Goal: Task Accomplishment & Management: Manage account settings

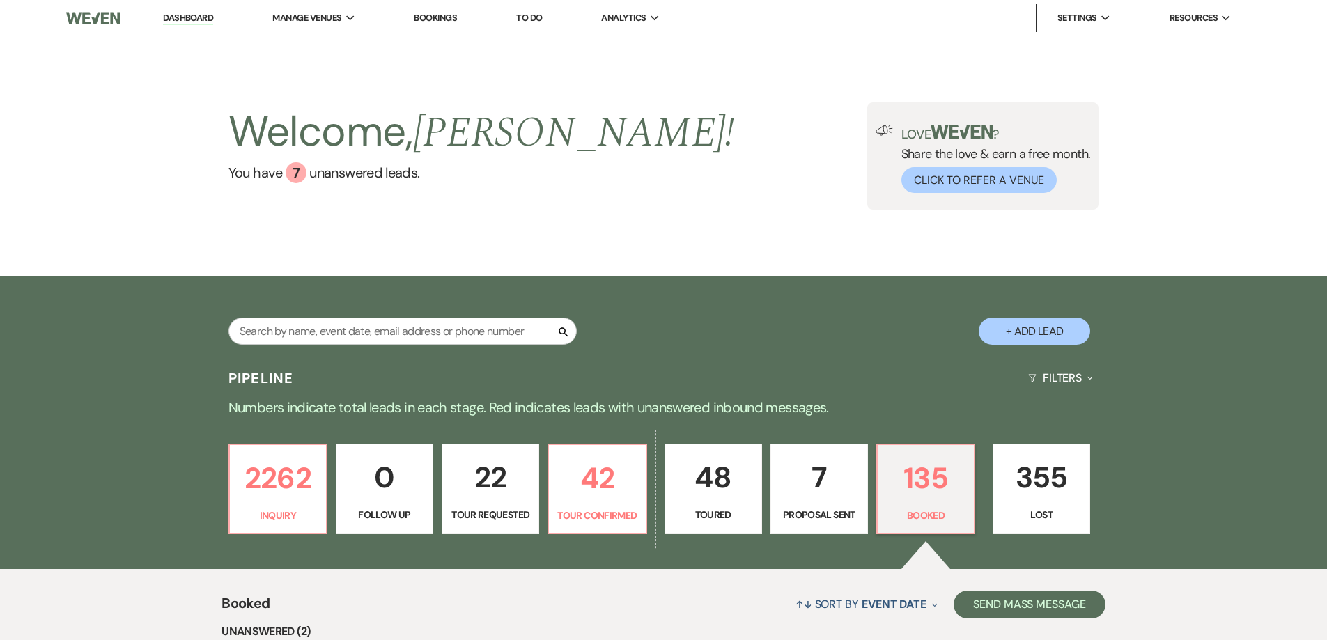
select select "7"
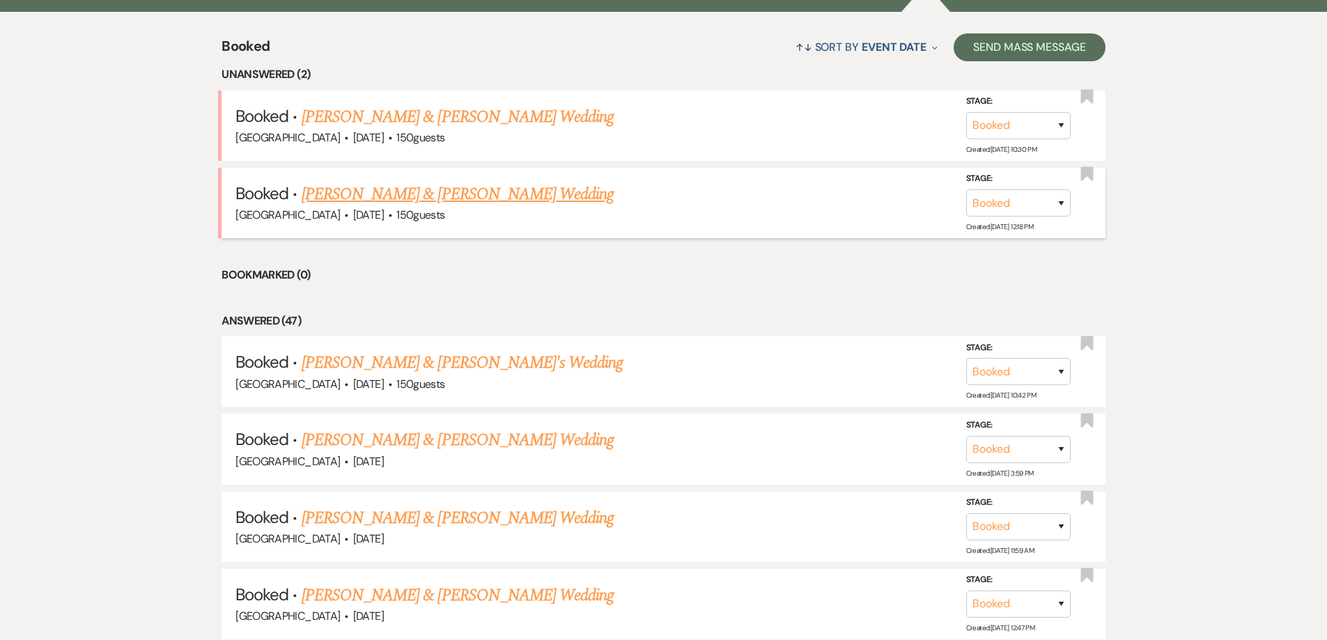
scroll to position [627, 0]
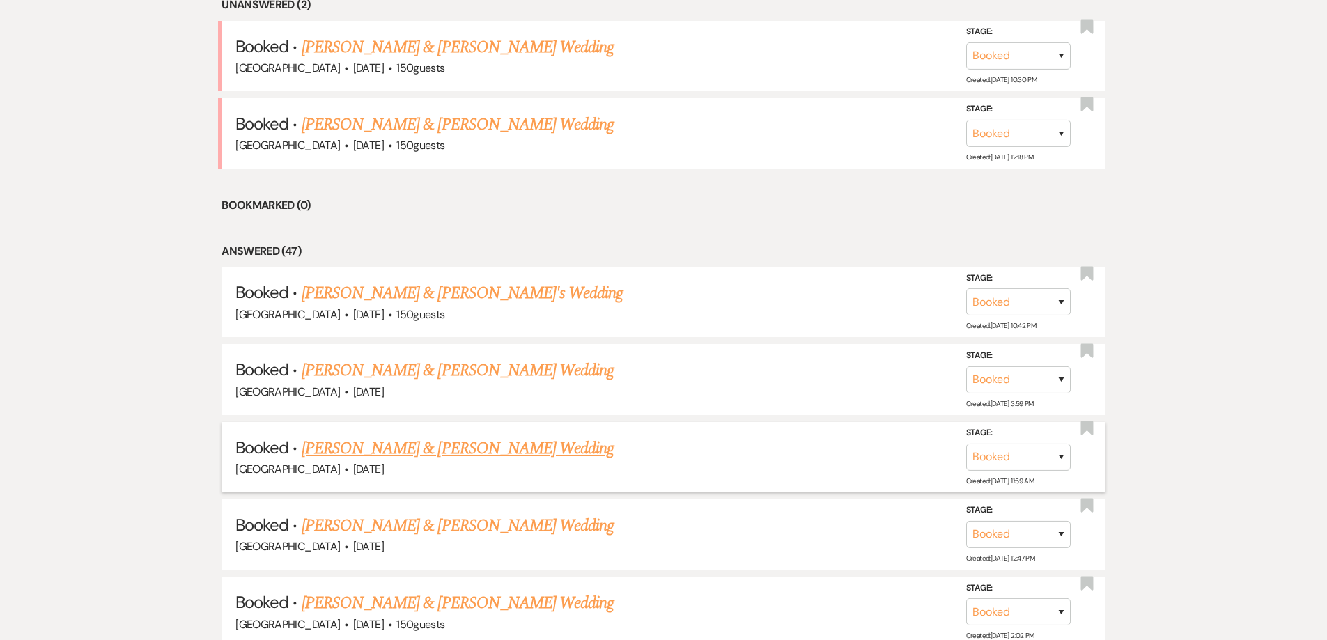
click at [409, 460] on link "[PERSON_NAME] & [PERSON_NAME] Wedding" at bounding box center [458, 448] width 312 height 25
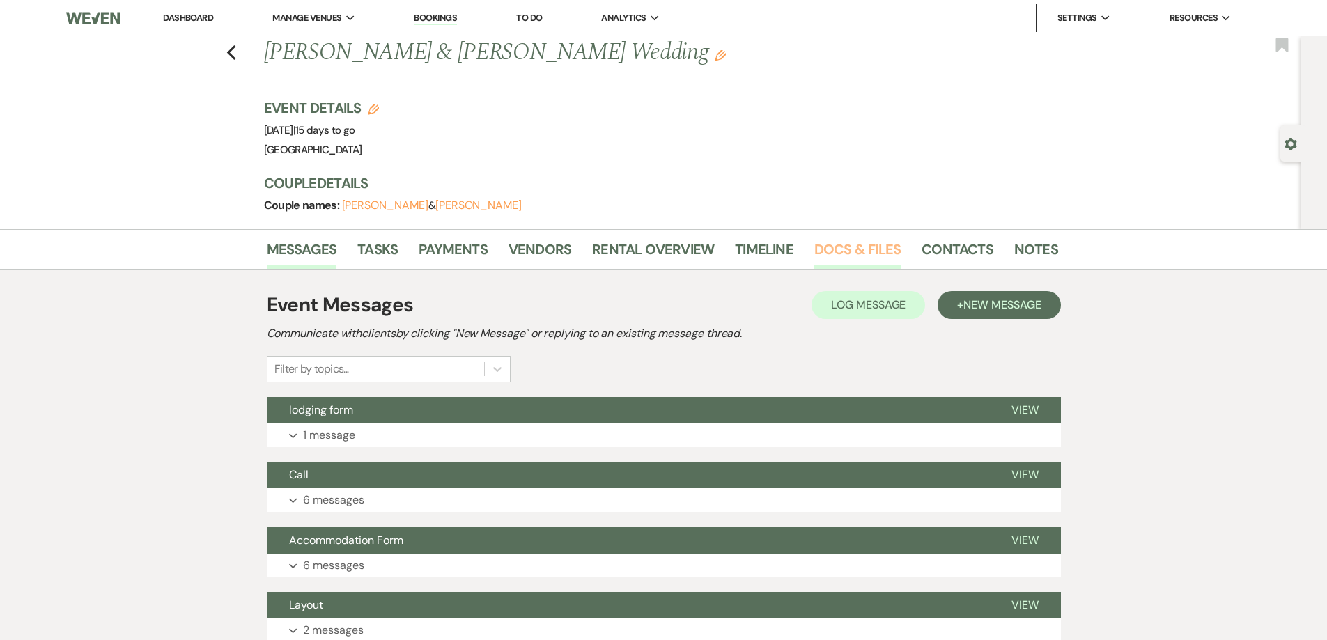
click at [836, 253] on link "Docs & Files" at bounding box center [857, 253] width 86 height 31
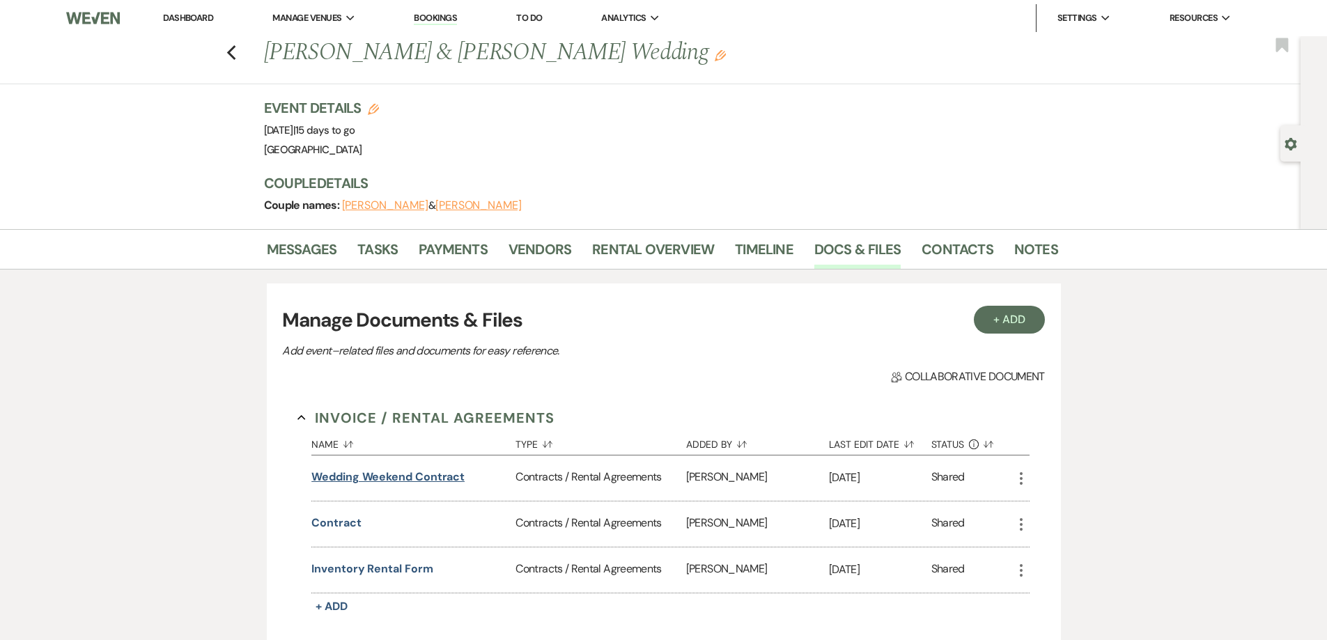
click at [407, 479] on button "Wedding Weekend Contract" at bounding box center [387, 477] width 153 height 17
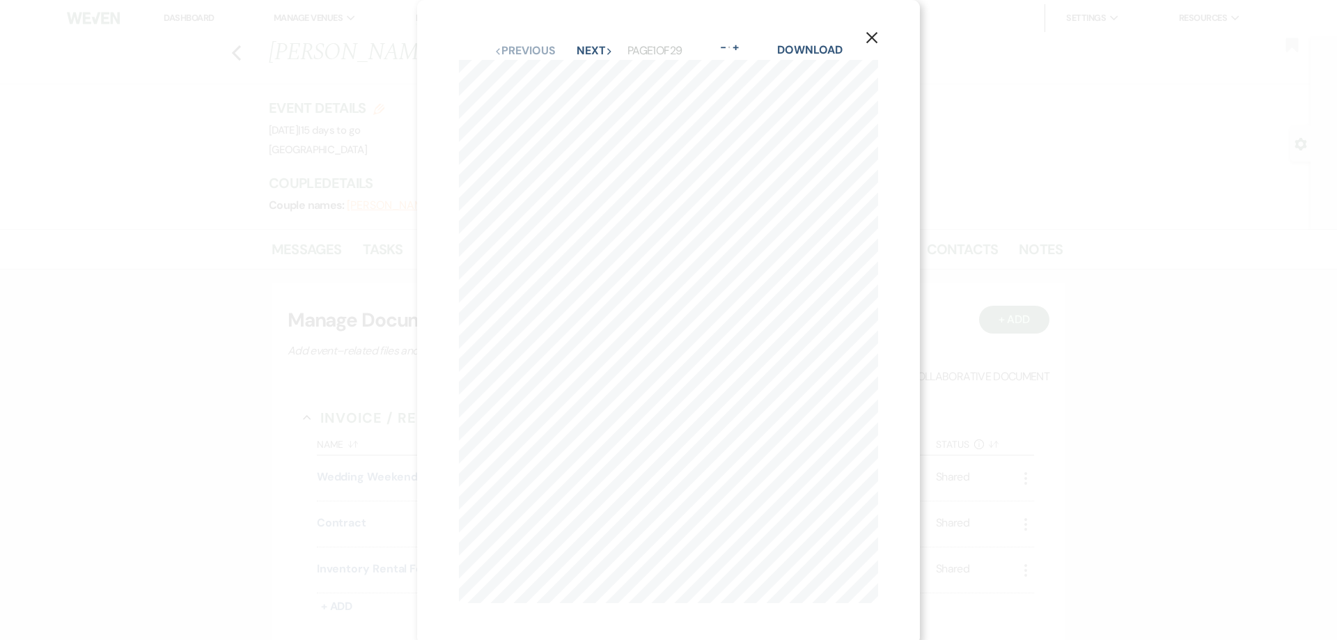
scroll to position [15, 0]
click at [586, 40] on button "Next Next" at bounding box center [595, 45] width 36 height 11
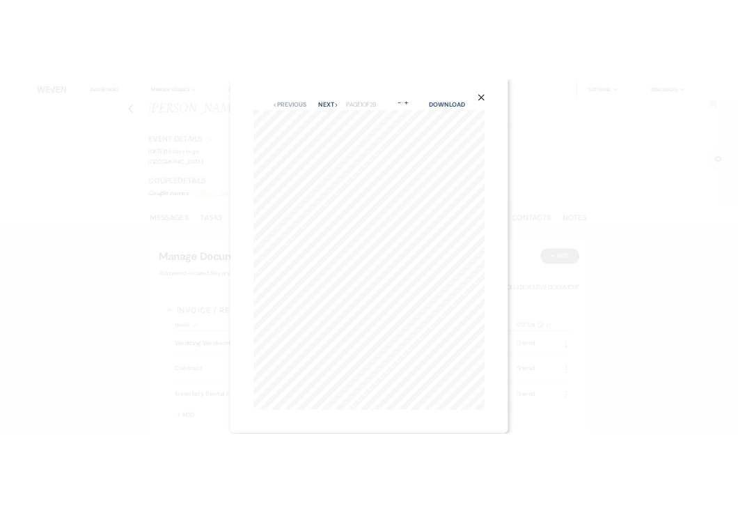
scroll to position [0, 0]
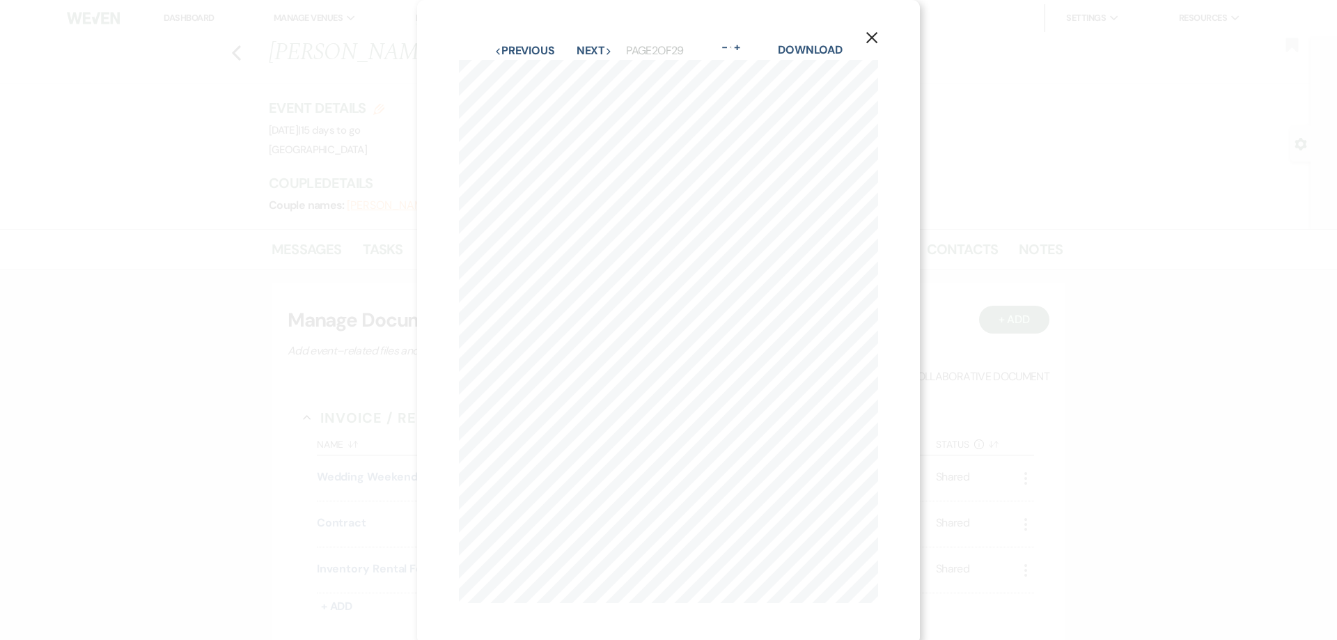
click at [586, 36] on div "X Previous Previous Next Next Page 2 of 29 - Zoom + Download 1. Rental Fee. Pat…" at bounding box center [668, 322] width 503 height 645
click at [586, 46] on button "Next Next" at bounding box center [595, 50] width 36 height 11
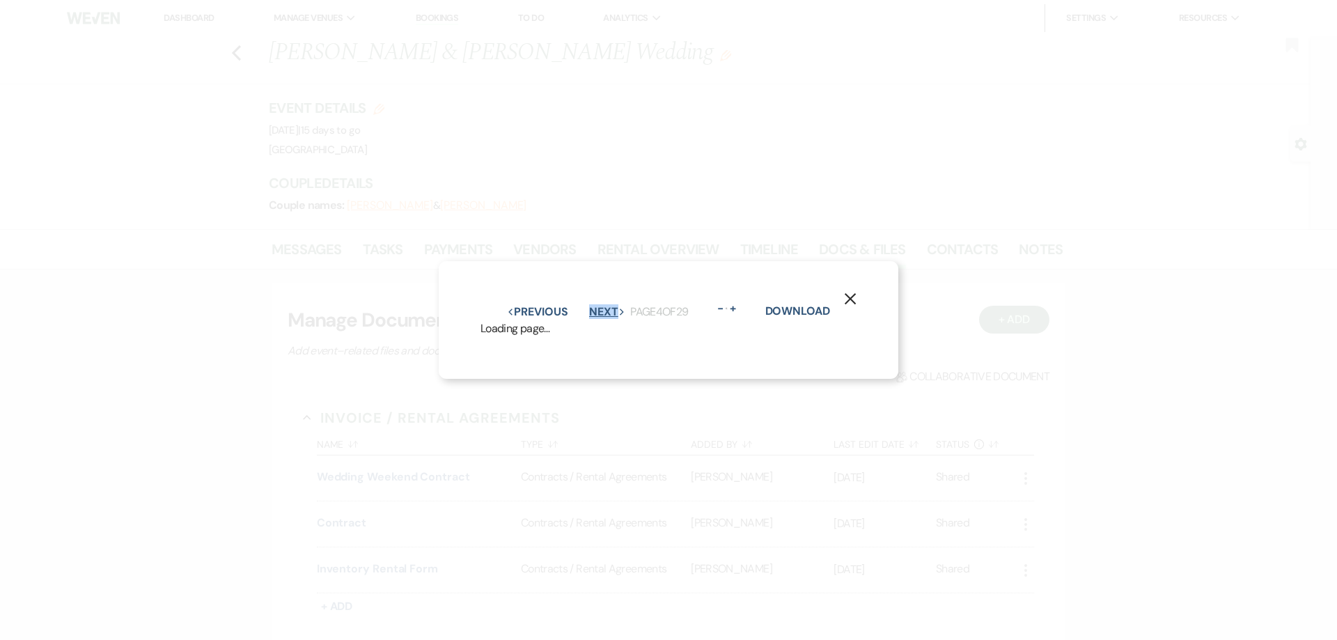
click at [589, 306] on button "Next Next" at bounding box center [607, 311] width 36 height 11
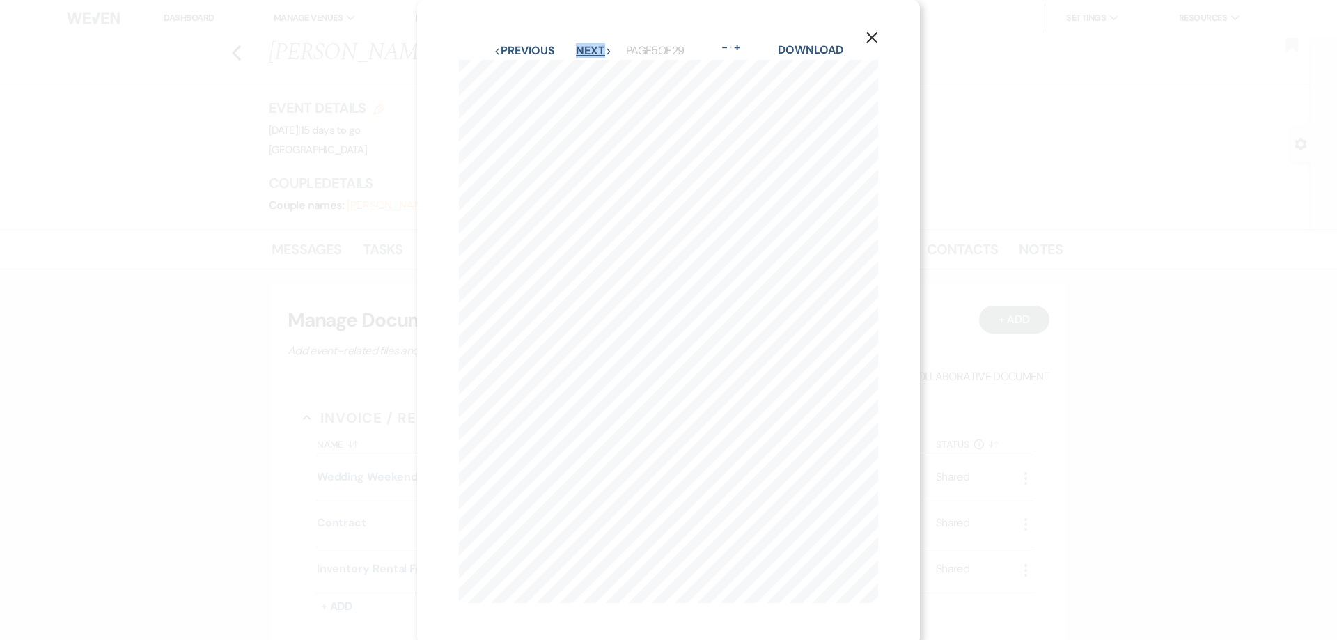
click at [586, 46] on button "Next Next" at bounding box center [594, 50] width 36 height 11
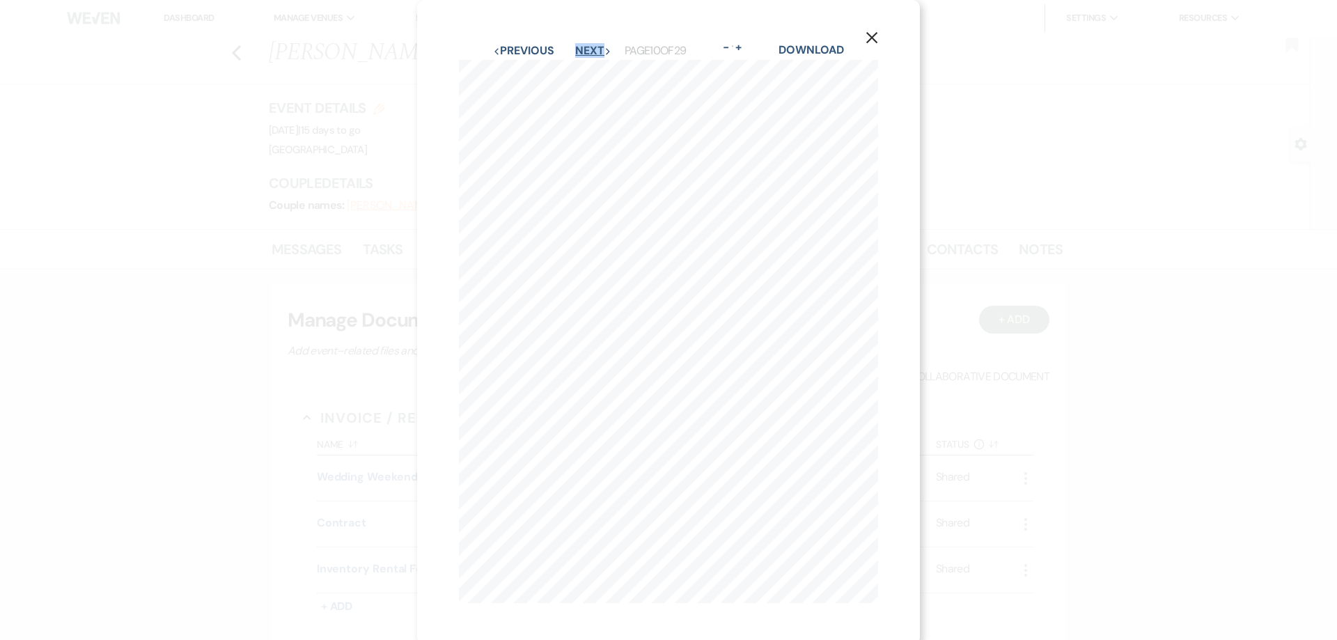
click at [586, 46] on button "Next Next" at bounding box center [593, 50] width 36 height 11
click at [586, 46] on button "Next Next" at bounding box center [595, 50] width 36 height 11
click at [586, 46] on button "Next Next" at bounding box center [594, 50] width 36 height 11
